Goal: Find specific page/section: Find specific page/section

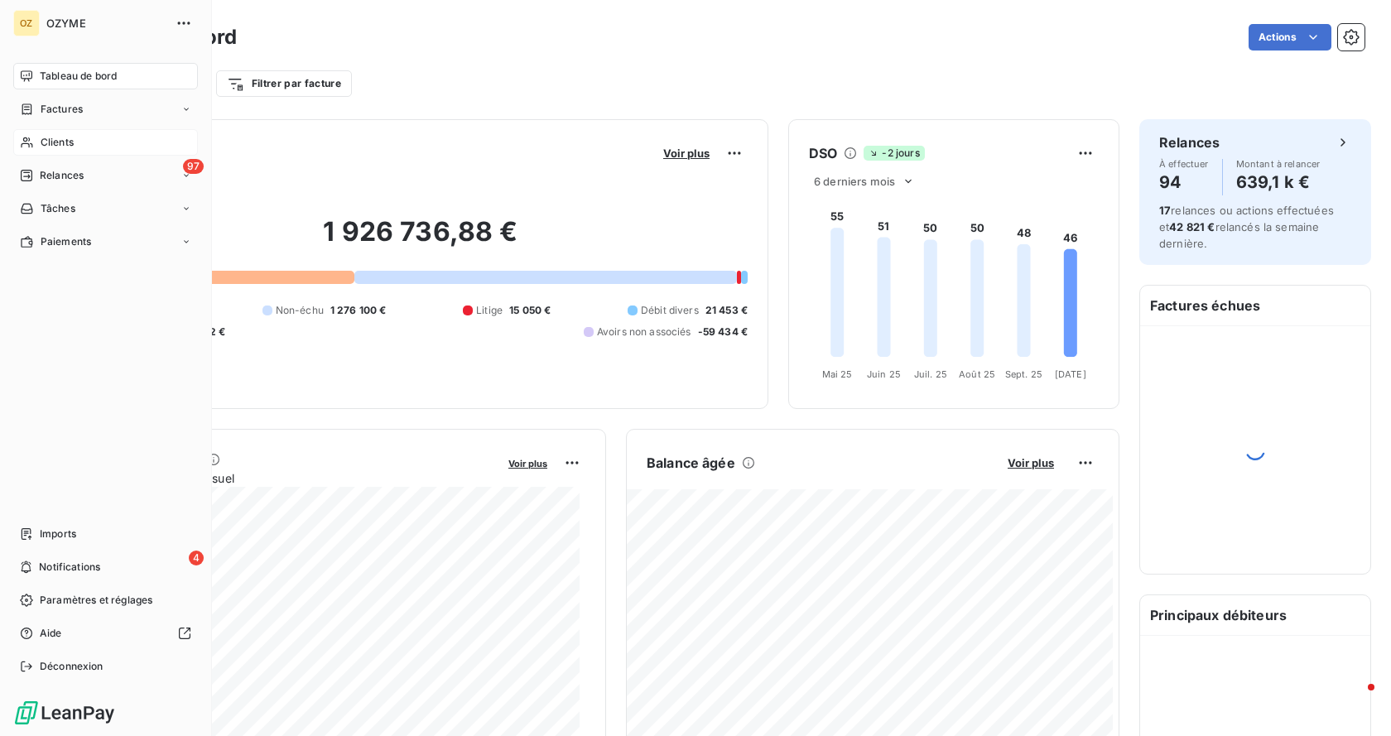
click at [87, 135] on div "Clients" at bounding box center [105, 142] width 185 height 26
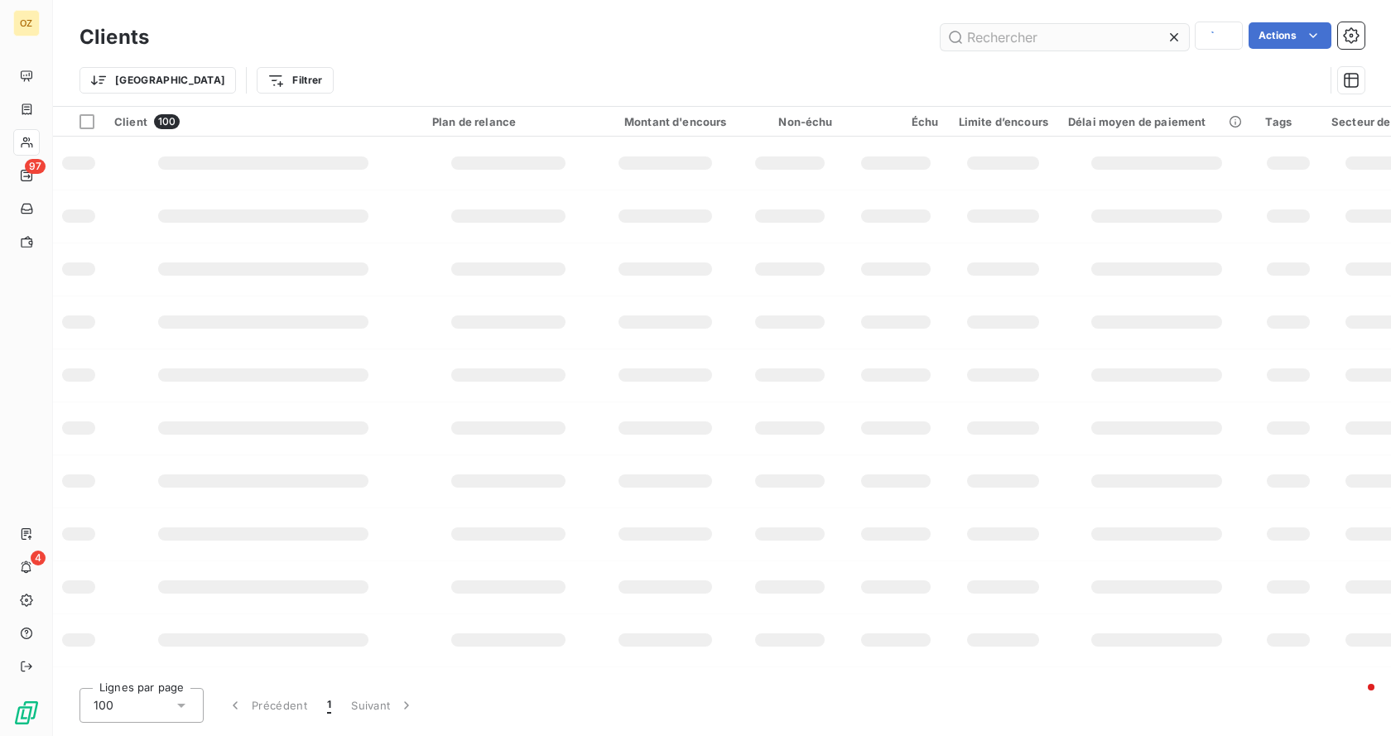
click at [1026, 36] on input "text" at bounding box center [1065, 37] width 248 height 26
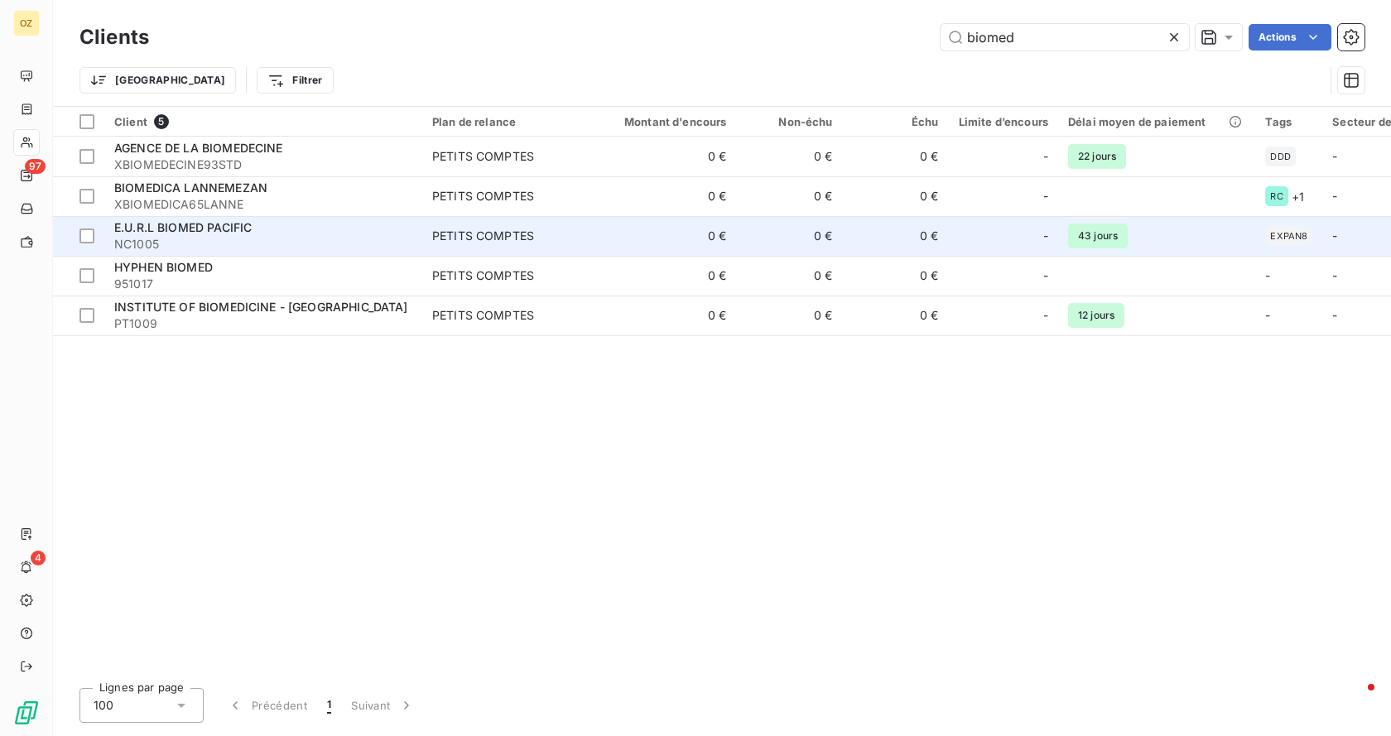
type input "biomed"
click at [219, 244] on span "NC1005" at bounding box center [263, 244] width 298 height 17
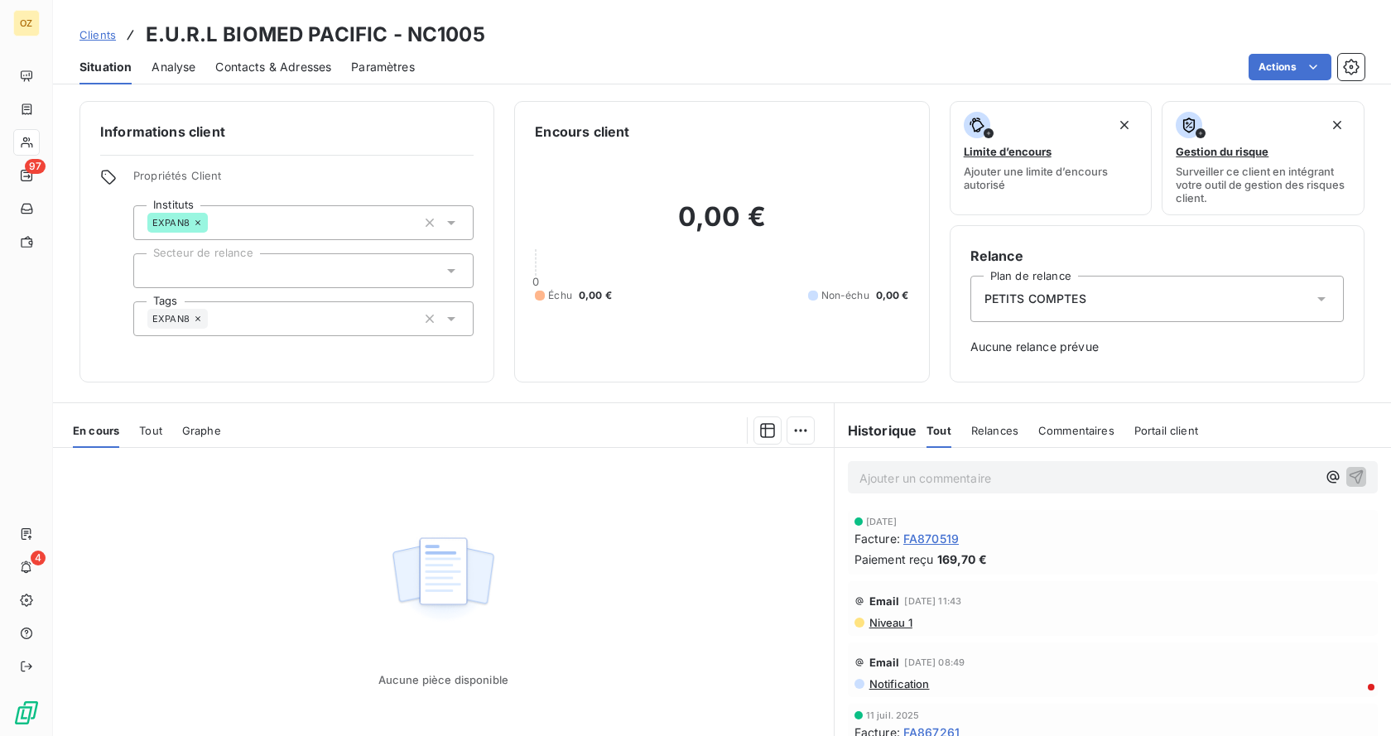
click at [179, 69] on span "Analyse" at bounding box center [174, 67] width 44 height 17
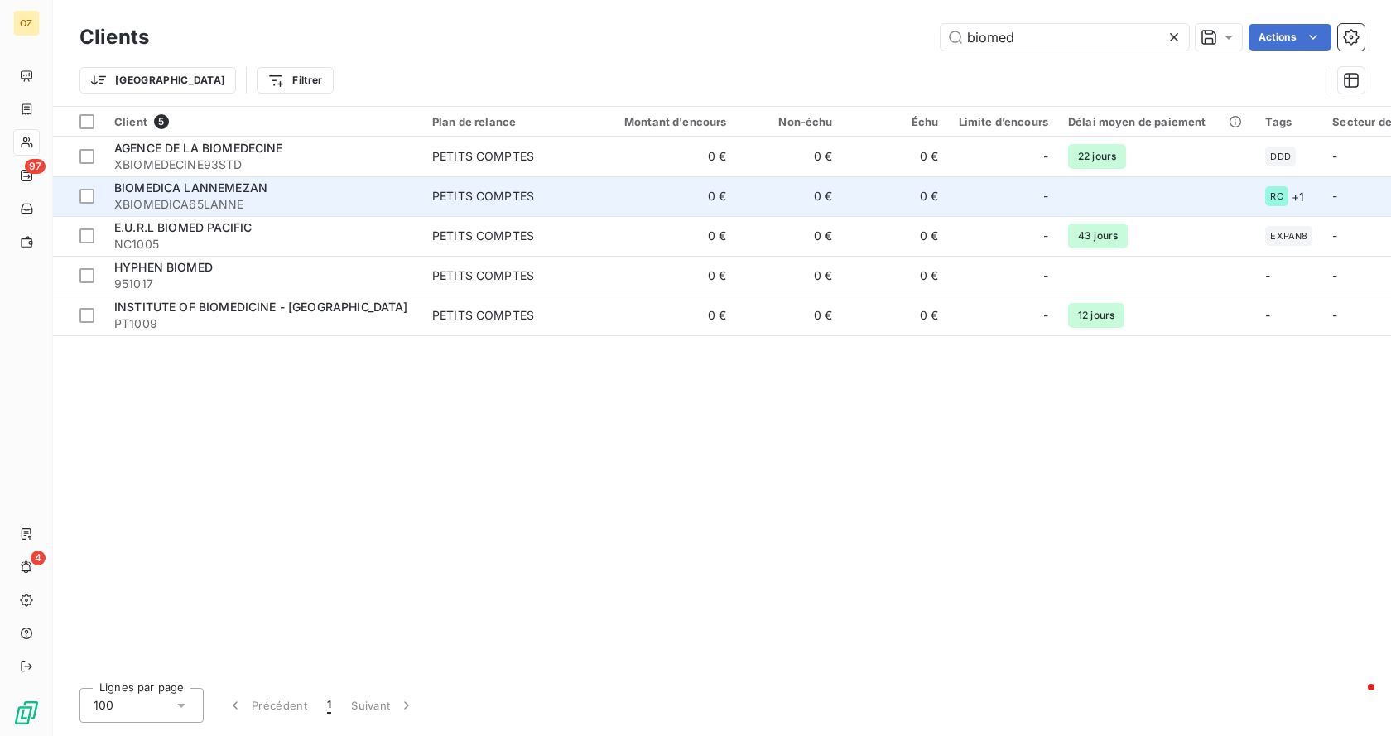
click at [282, 198] on span "XBIOMEDICA65LANNE" at bounding box center [263, 204] width 298 height 17
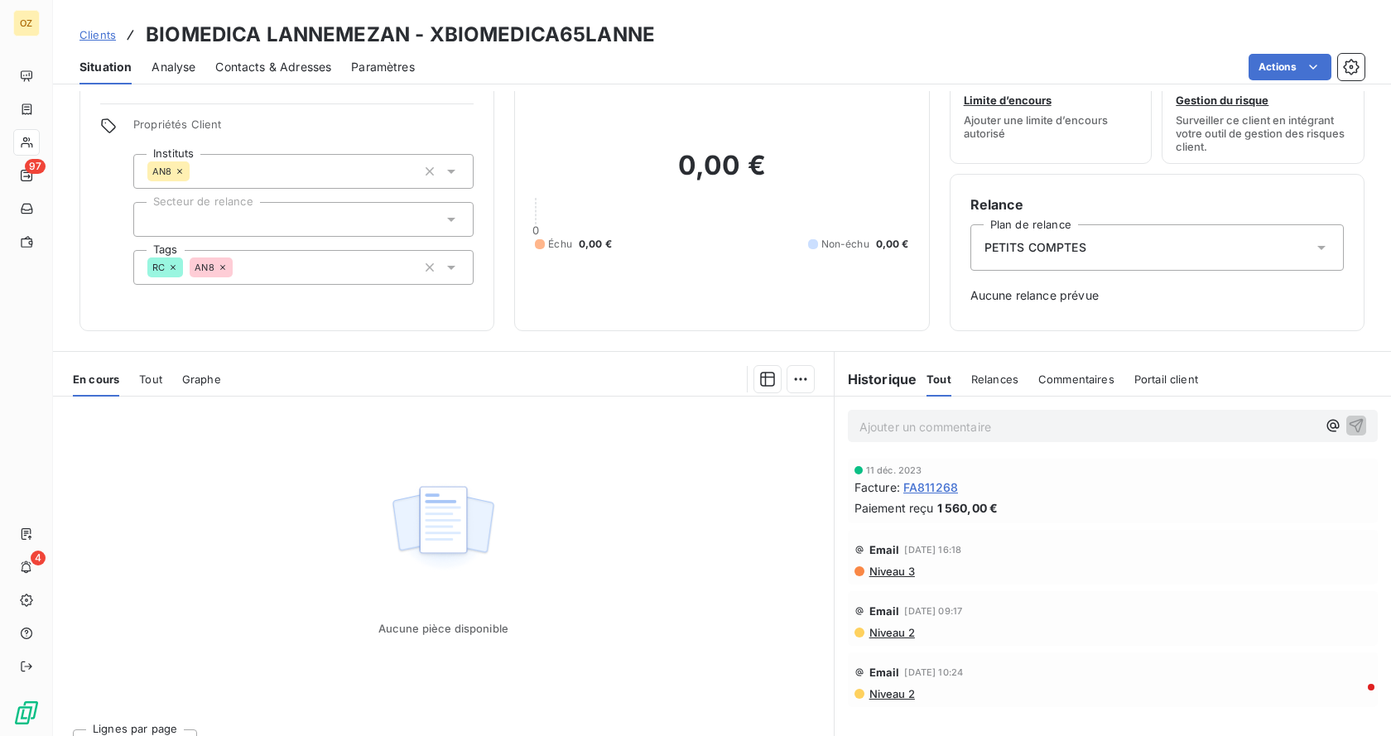
scroll to position [80, 0]
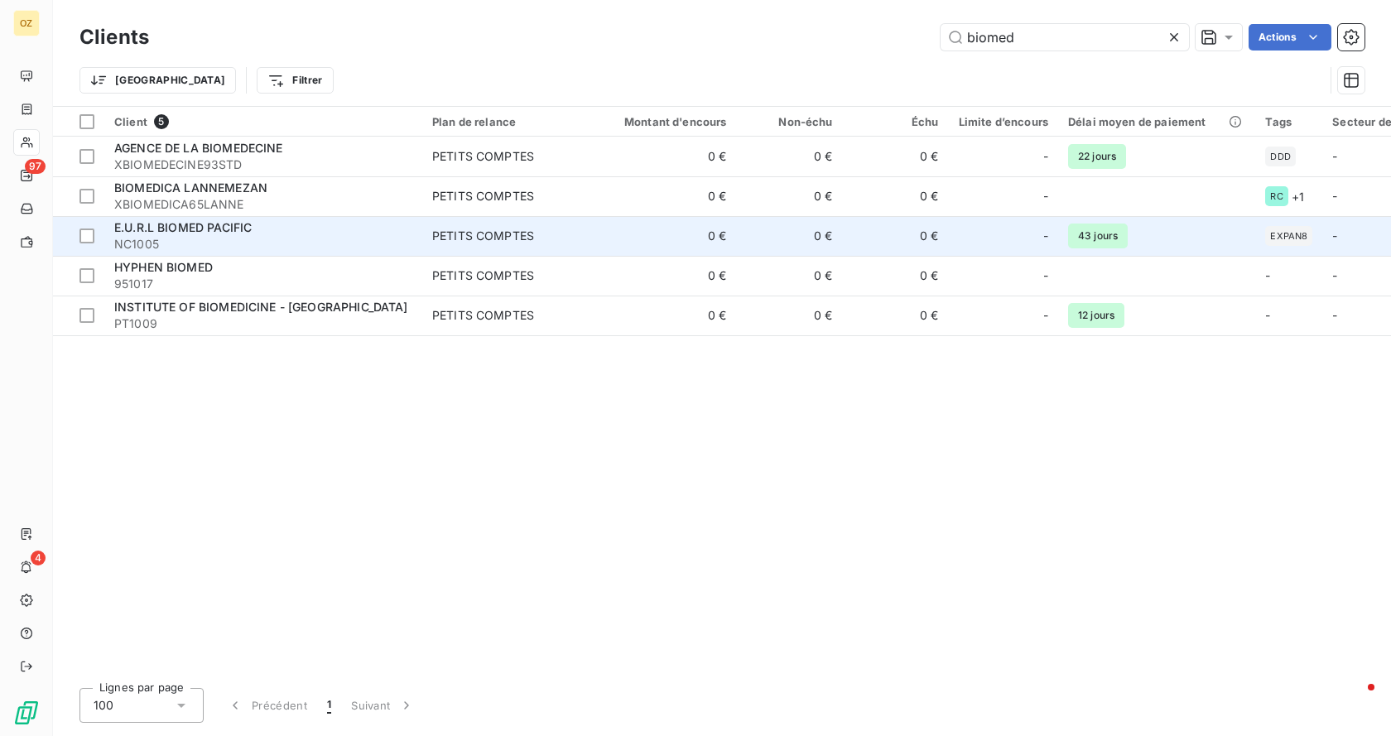
click at [243, 244] on span "NC1005" at bounding box center [263, 244] width 298 height 17
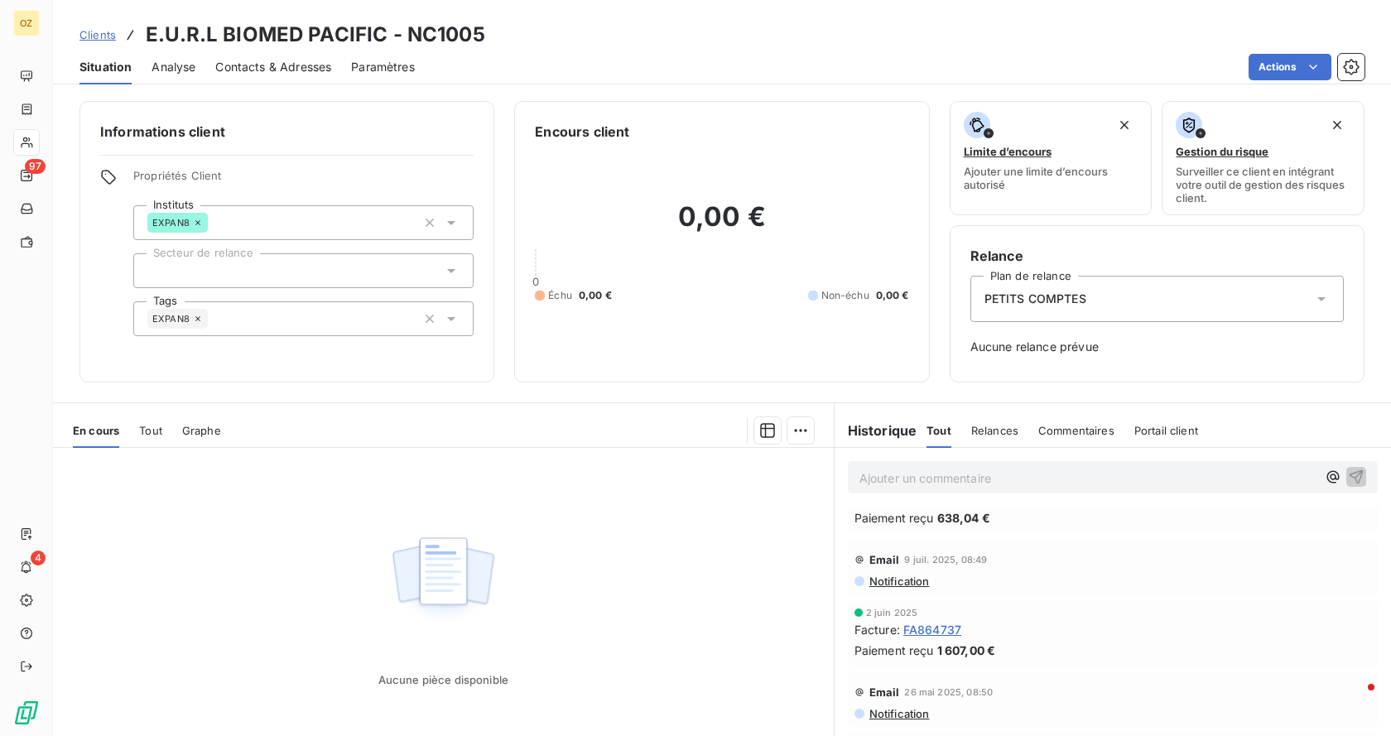
scroll to position [331, 0]
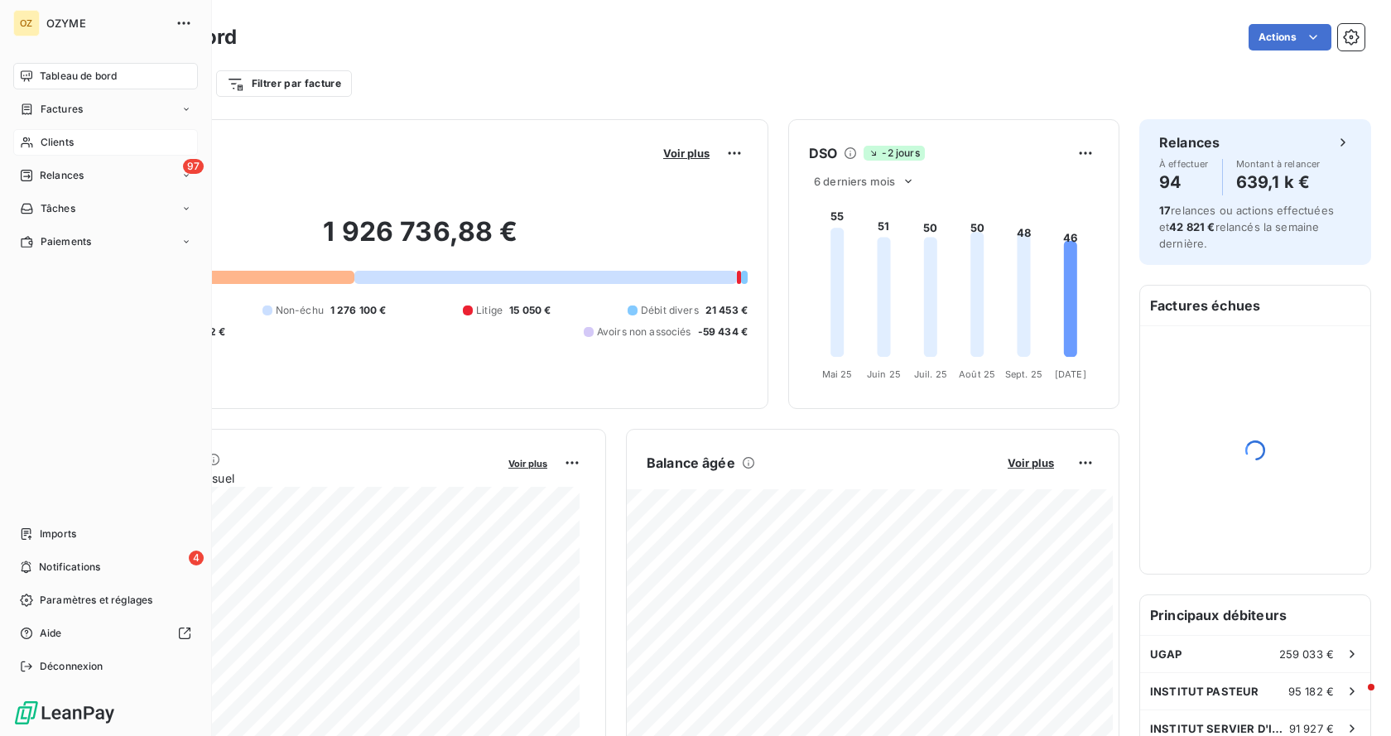
click at [67, 136] on span "Clients" at bounding box center [57, 142] width 33 height 15
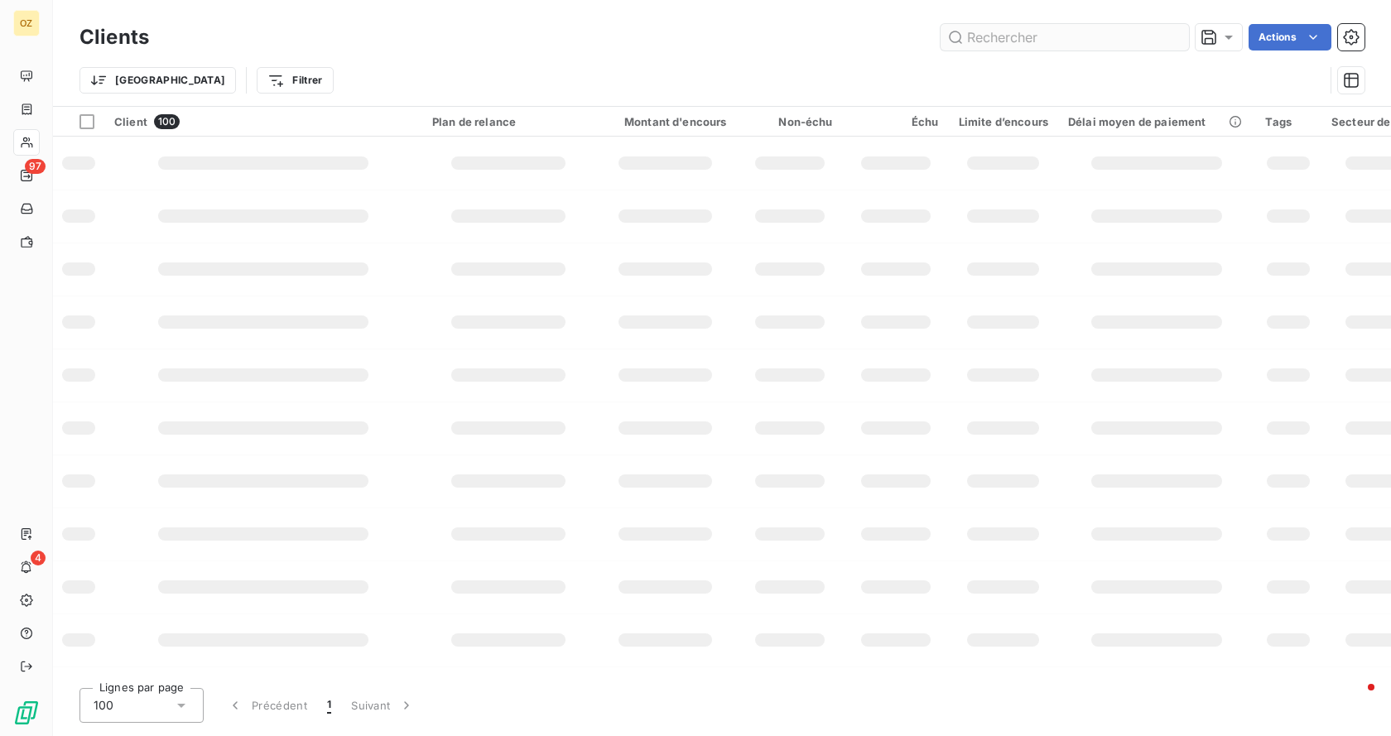
click at [1105, 35] on input "text" at bounding box center [1065, 37] width 248 height 26
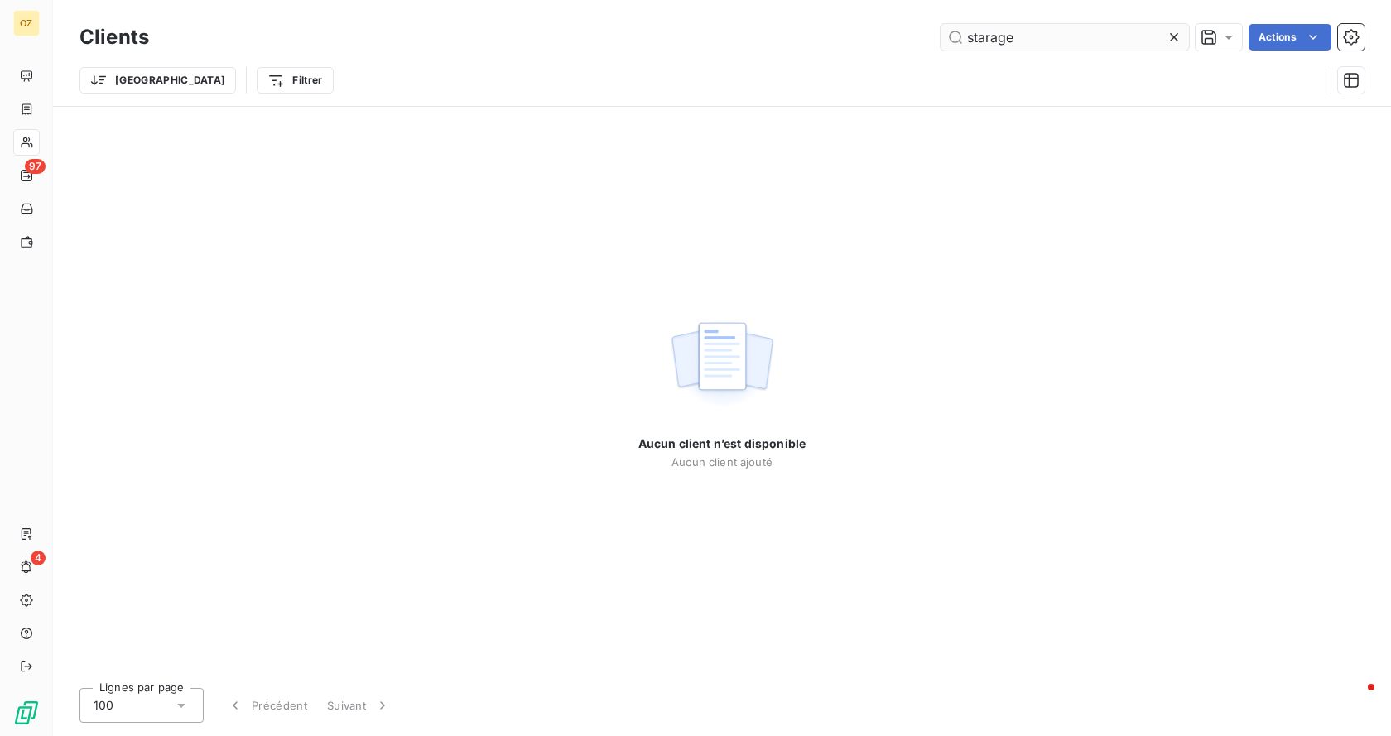
click at [981, 41] on input "starage" at bounding box center [1065, 37] width 248 height 26
click at [993, 39] on input "starage" at bounding box center [1065, 37] width 248 height 26
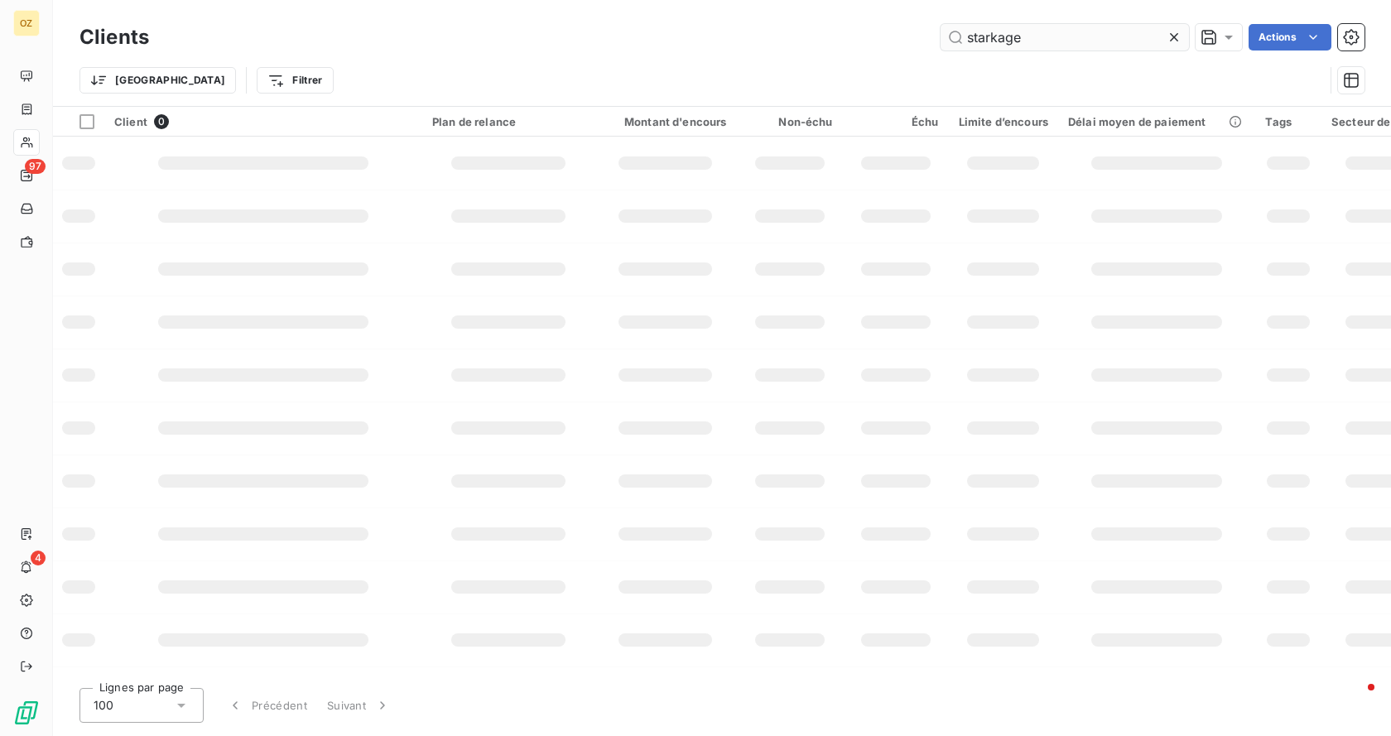
type input "starkage"
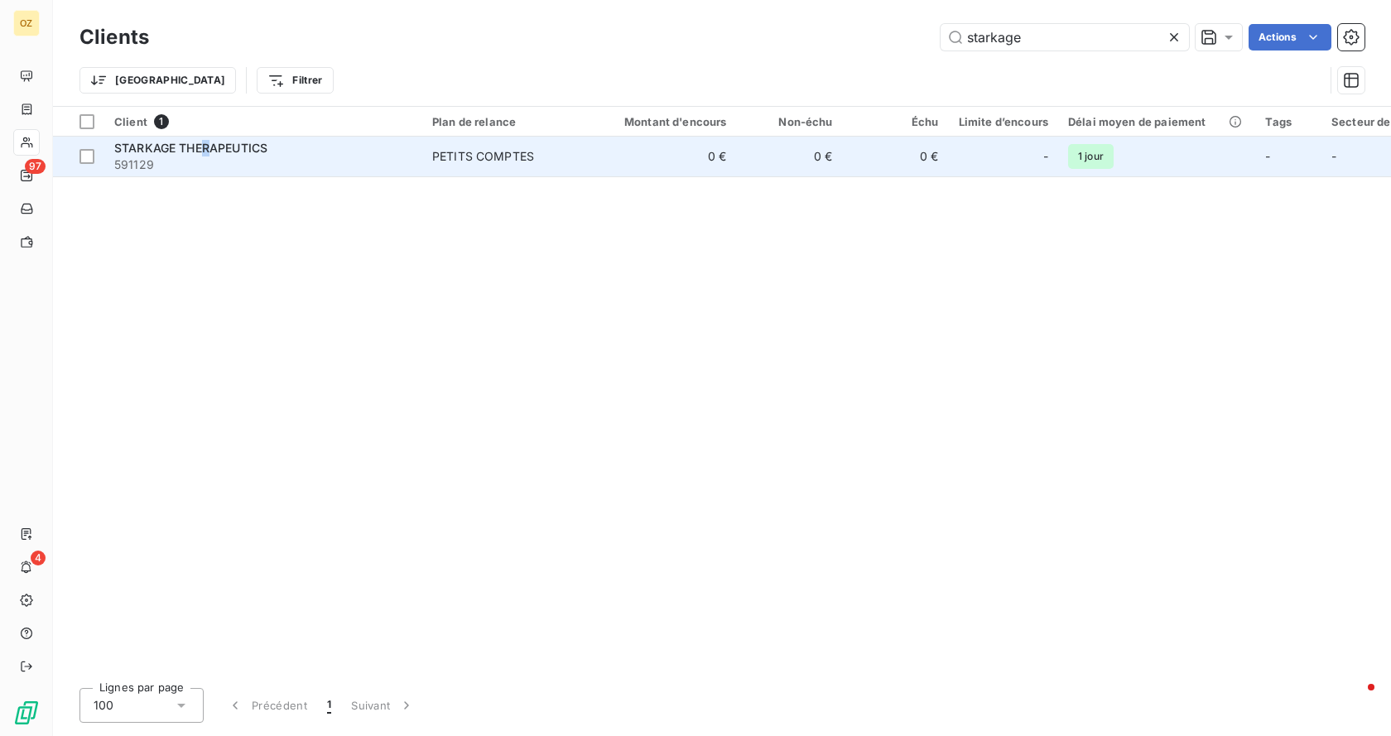
click at [207, 149] on span "STARKAGE THERAPEUTICS" at bounding box center [190, 148] width 153 height 14
